Goal: Transaction & Acquisition: Register for event/course

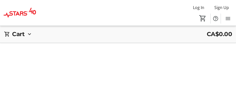
click at [190, 50] on div at bounding box center [118, 48] width 236 height 97
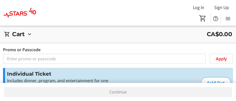
click at [189, 80] on div "Individual Ticket Includes dinner, program, and entertainment for one guest. A …" at bounding box center [118, 83] width 230 height 30
click at [191, 97] on div "Continue" at bounding box center [118, 92] width 236 height 18
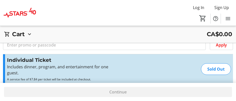
scroll to position [11, 0]
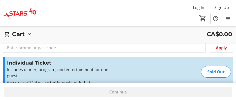
click at [166, 65] on div "Individual Ticket Includes dinner, program, and entertainment for one guest. A …" at bounding box center [118, 72] width 230 height 30
click at [165, 65] on div "Individual Ticket Includes dinner, program, and entertainment for one guest. A …" at bounding box center [118, 72] width 230 height 30
click at [158, 68] on div "Individual Ticket Includes dinner, program, and entertainment for one guest. A …" at bounding box center [118, 72] width 230 height 30
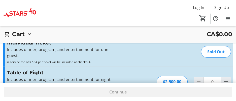
scroll to position [41, 0]
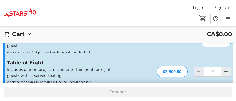
click at [162, 69] on div "$2,500.00" at bounding box center [171, 72] width 31 height 12
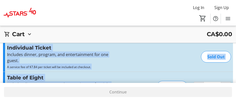
scroll to position [0, 0]
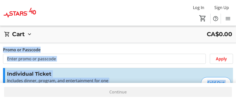
drag, startPoint x: 162, startPoint y: 69, endPoint x: 158, endPoint y: -26, distance: 95.2
click at [158, 0] on html "Log In Sign Up Home Tickets DONATE NOW 0 Home Tickets DONATE NOW Cart CA$0.00 C…" at bounding box center [118, 91] width 236 height 182
click at [31, 50] on label "Promo or Passcode" at bounding box center [21, 50] width 37 height 6
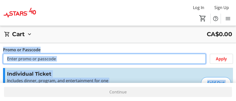
click at [31, 54] on input "Promo or Passcode" at bounding box center [104, 59] width 202 height 10
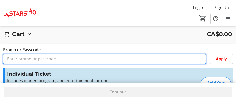
click at [32, 60] on input "Promo or Passcode" at bounding box center [104, 59] width 202 height 10
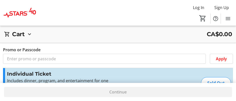
click at [31, 76] on h3 "Individual Ticket" at bounding box center [62, 74] width 110 height 8
click at [31, 82] on p "Includes dinner, program, and entertainment for one guest." at bounding box center [62, 84] width 110 height 12
click at [37, 81] on p "Includes dinner, program, and entertainment for one guest." at bounding box center [62, 84] width 110 height 12
